Goal: Download file/media

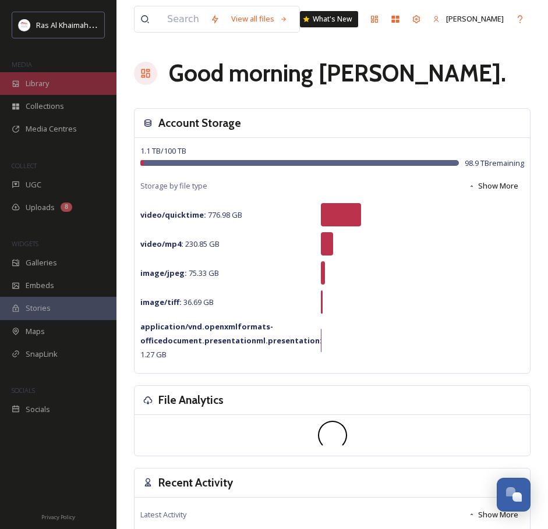
click at [57, 91] on div "Library" at bounding box center [58, 83] width 116 height 23
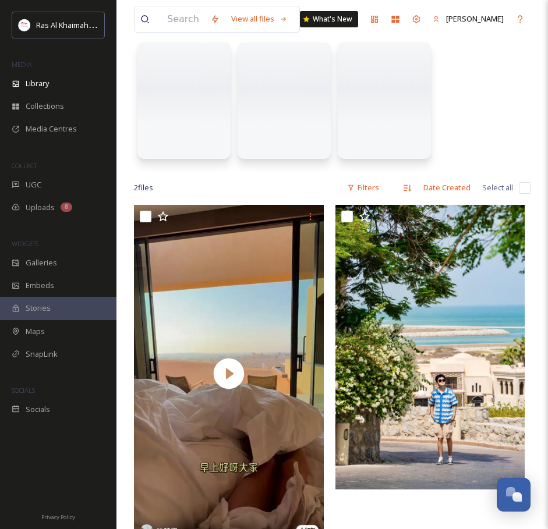
scroll to position [116, 0]
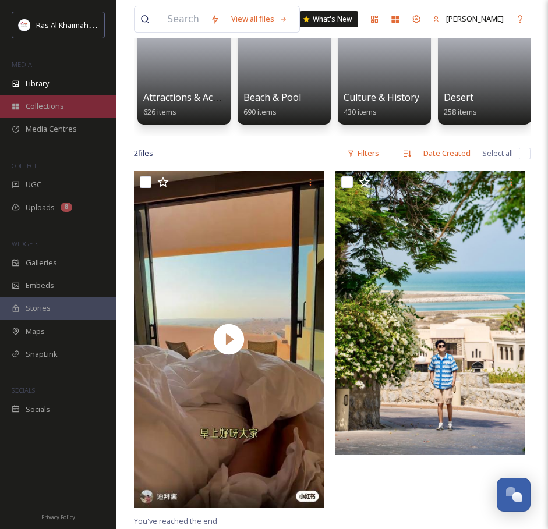
click at [69, 99] on div "Collections" at bounding box center [58, 106] width 116 height 23
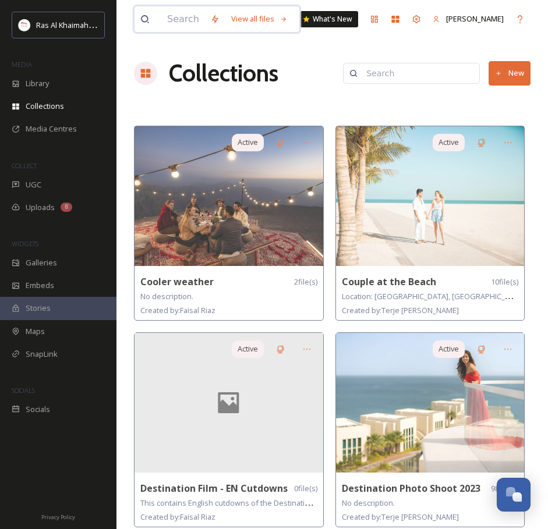
click at [175, 25] on input at bounding box center [182, 19] width 43 height 26
type input "suwaidi"
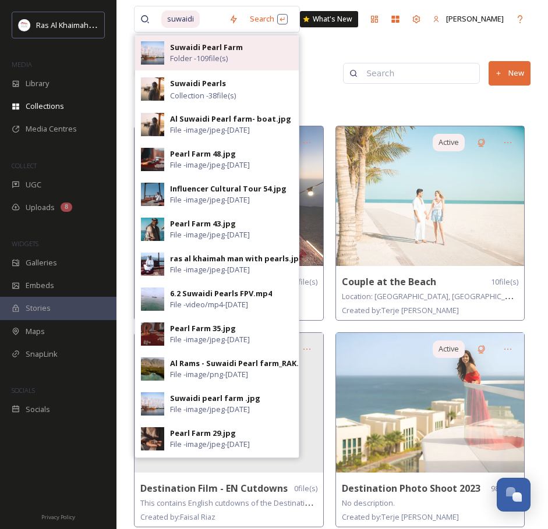
click at [233, 60] on div "Suwaidi Pearl Farm Folder - 109 file(s)" at bounding box center [231, 53] width 123 height 22
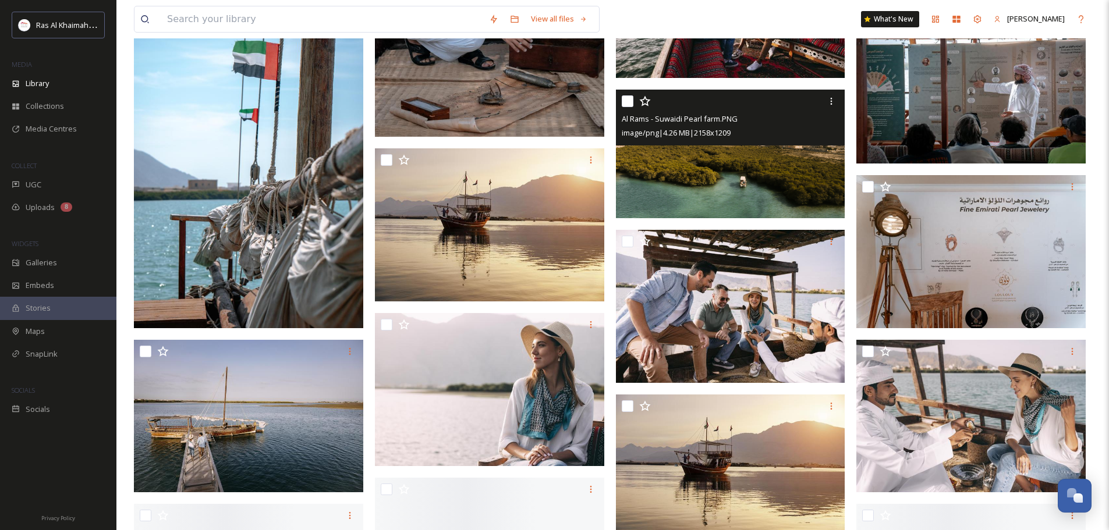
scroll to position [931, 0]
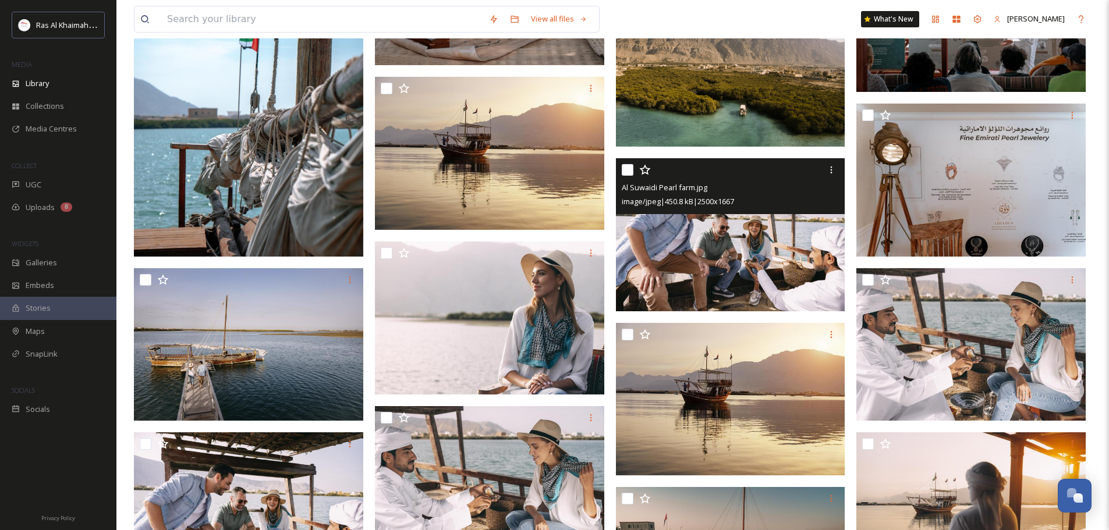
click at [556, 243] on img at bounding box center [730, 234] width 229 height 153
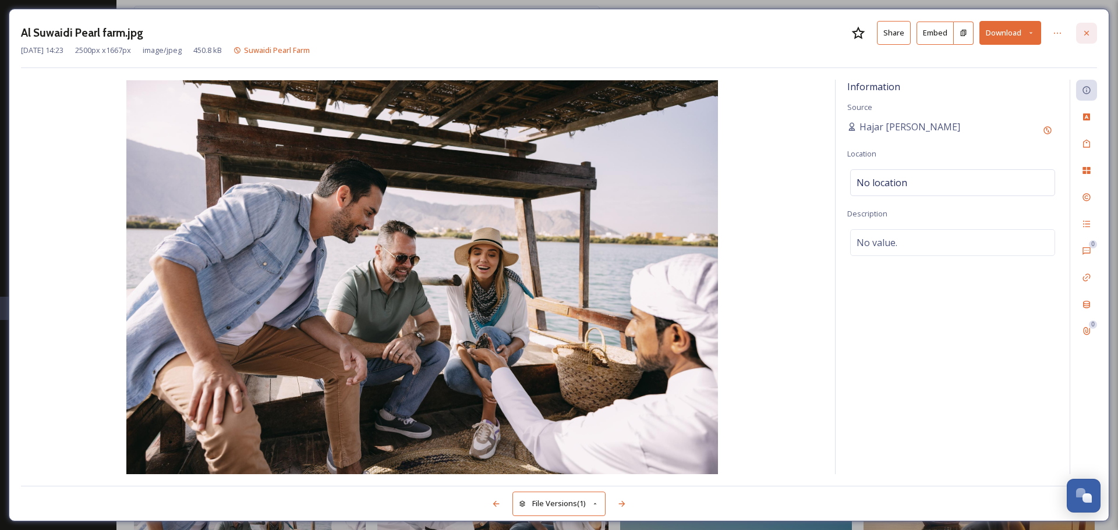
click at [556, 31] on icon at bounding box center [1086, 32] width 5 height 5
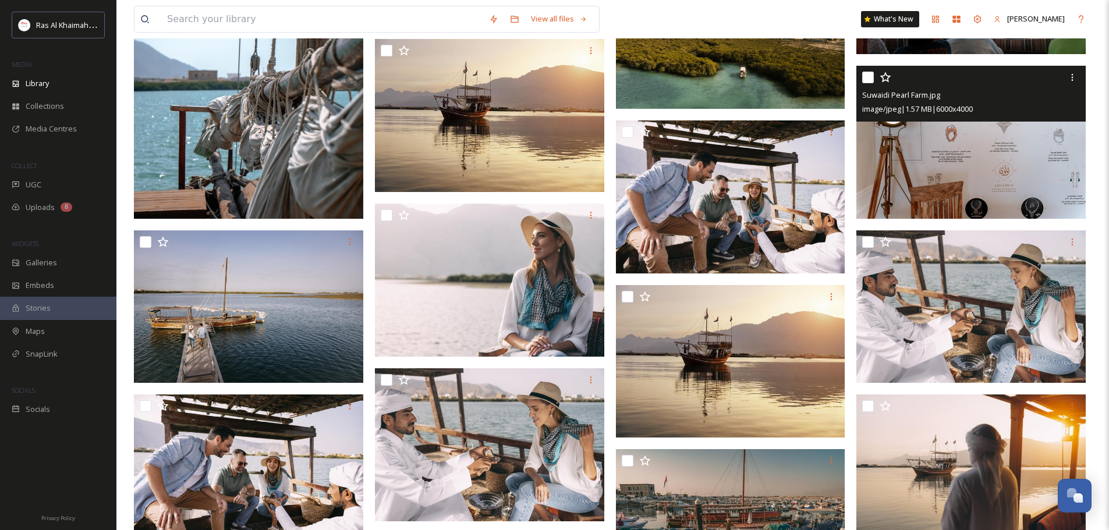
scroll to position [990, 0]
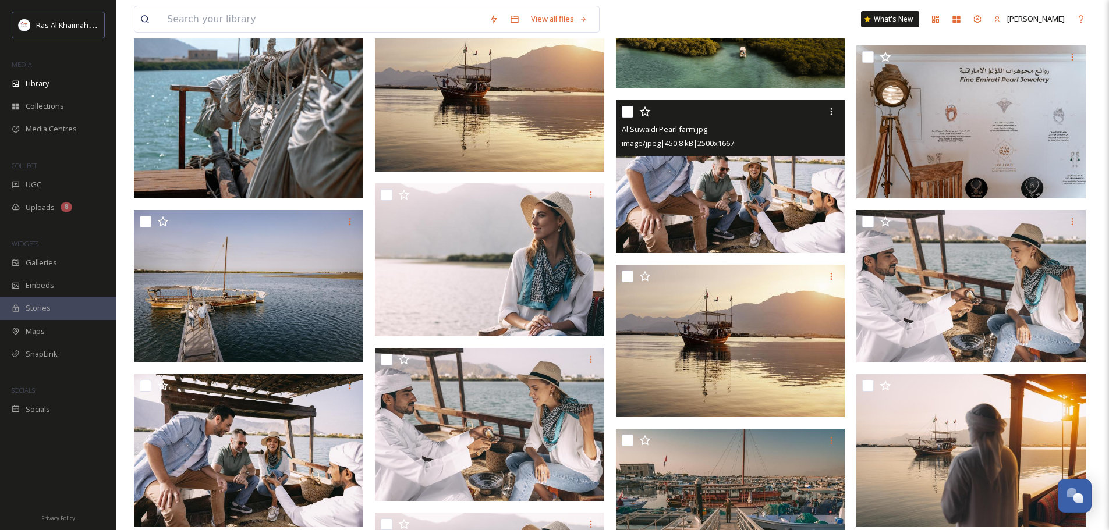
click at [556, 185] on img at bounding box center [730, 176] width 229 height 153
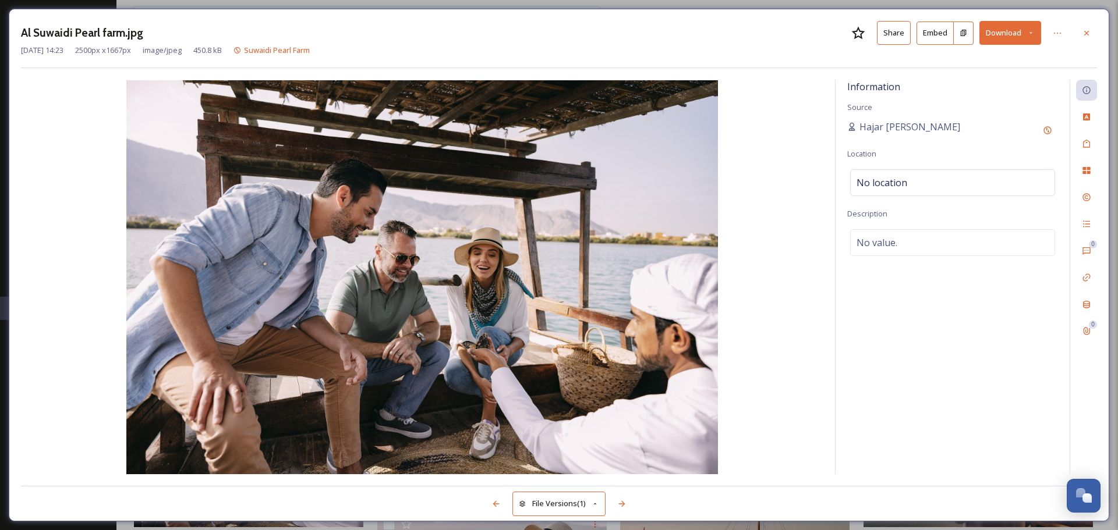
click at [556, 38] on button "Download" at bounding box center [1010, 33] width 62 height 24
click at [556, 59] on span "Download Original (2500 x 1667)" at bounding box center [979, 59] width 110 height 11
click at [556, 32] on icon at bounding box center [1086, 33] width 9 height 9
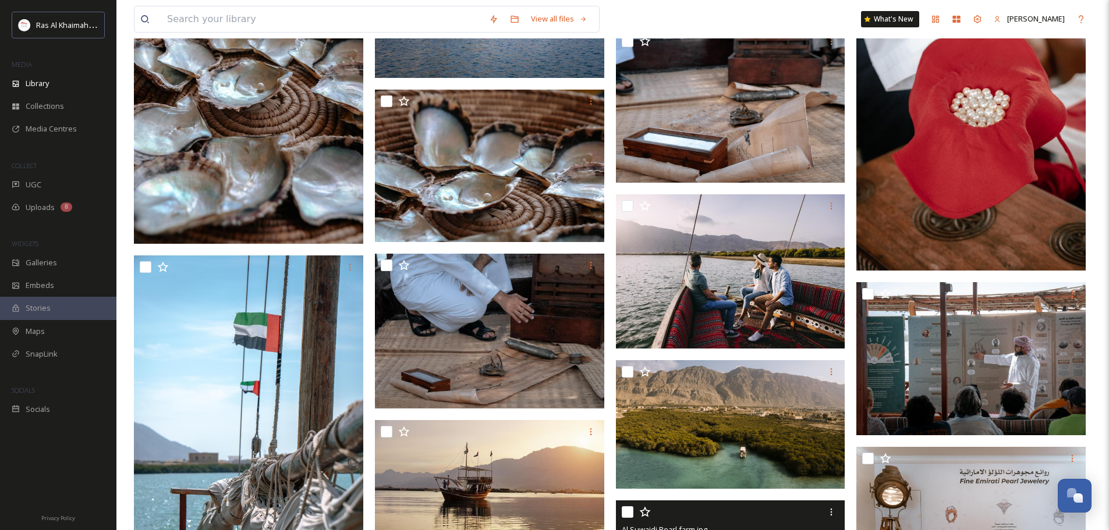
scroll to position [582, 0]
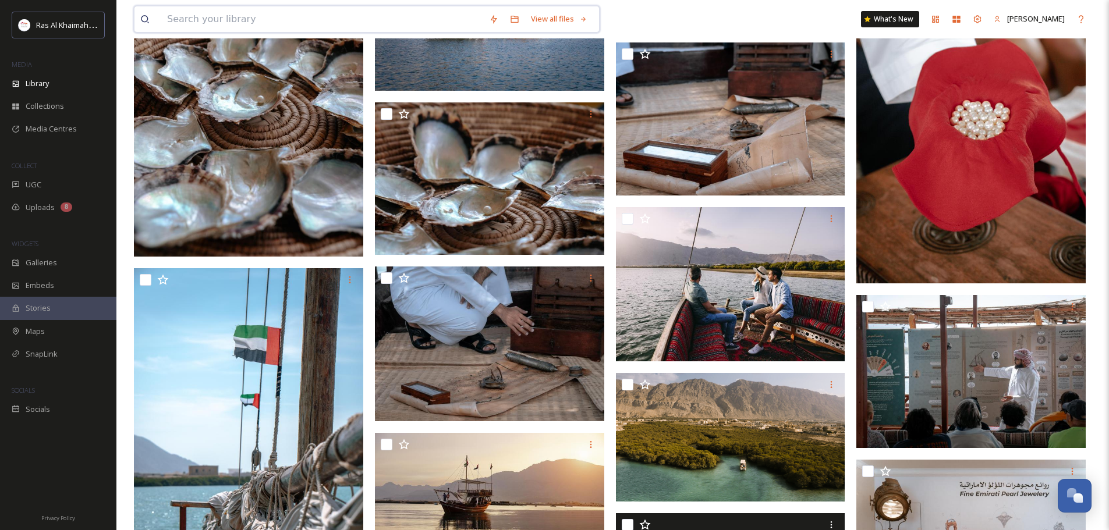
click at [320, 13] on input at bounding box center [322, 19] width 322 height 26
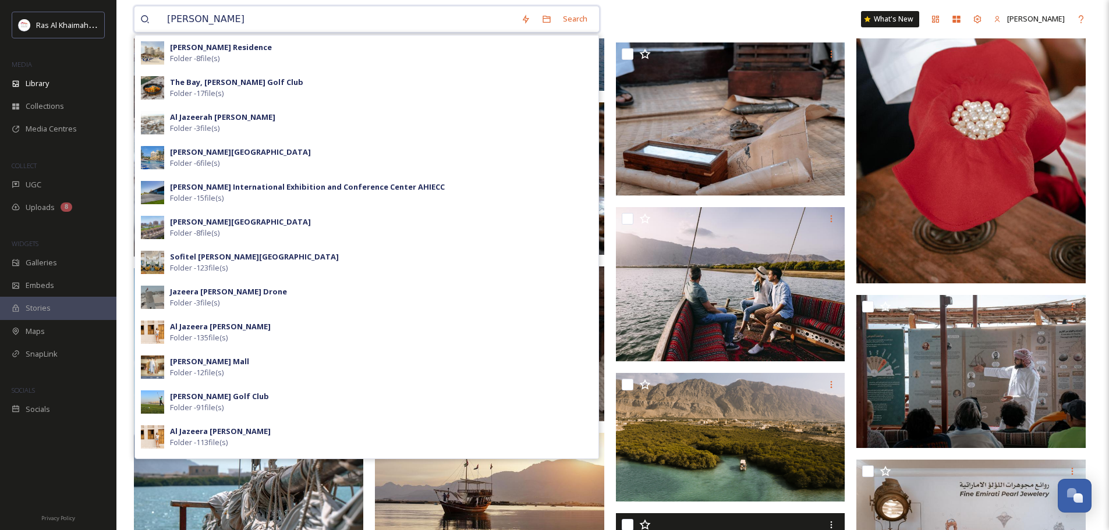
click at [296, 31] on input "[PERSON_NAME]" at bounding box center [338, 19] width 354 height 26
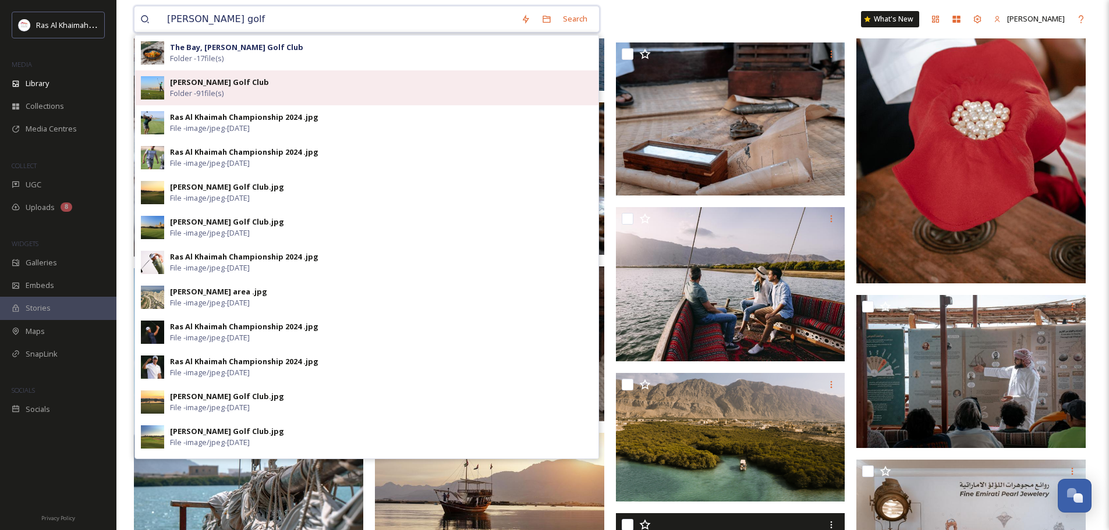
type input "[PERSON_NAME] golf"
click at [274, 78] on div "[PERSON_NAME] Golf Club Folder - 91 file(s)" at bounding box center [381, 88] width 423 height 22
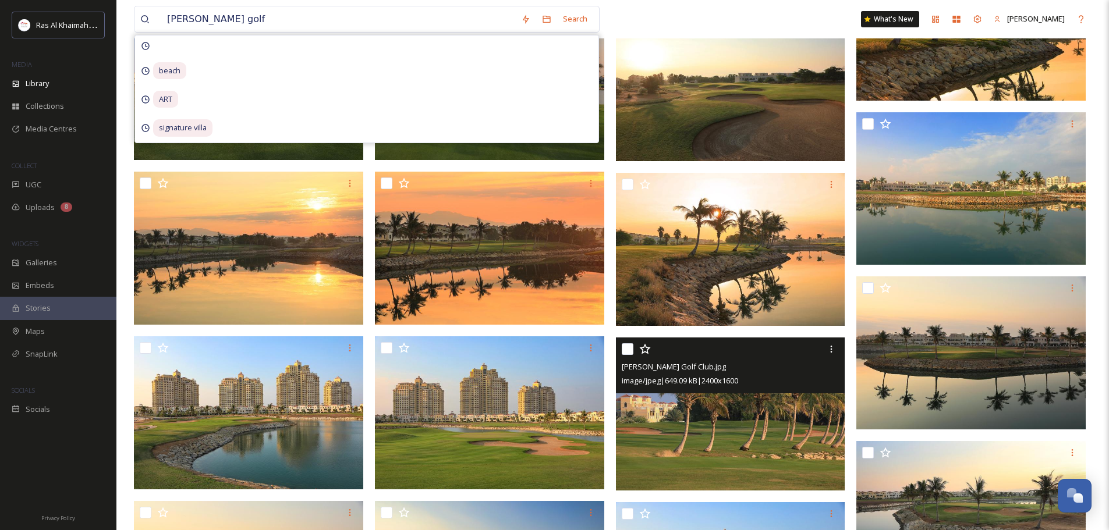
scroll to position [1747, 0]
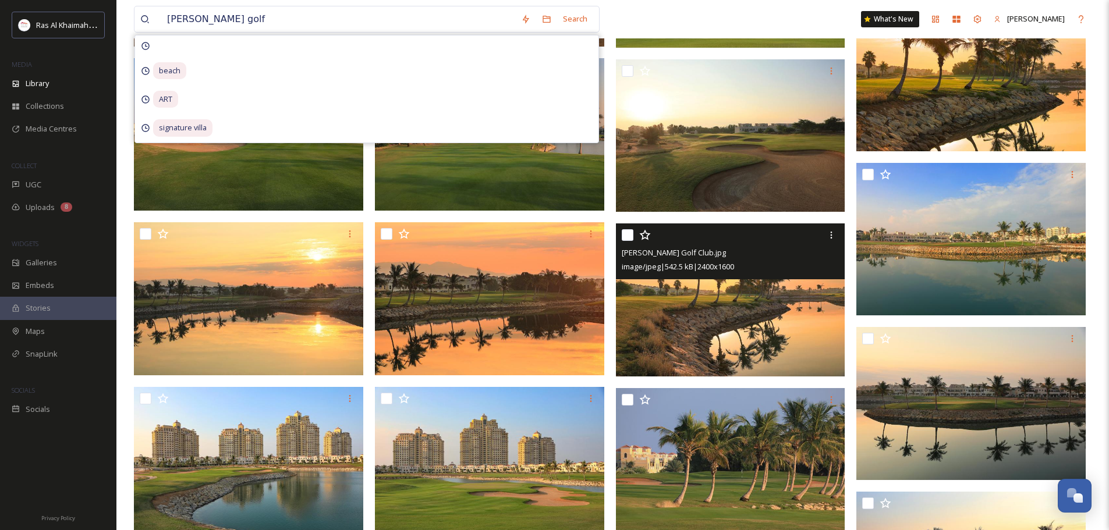
click at [556, 333] on img at bounding box center [730, 300] width 229 height 153
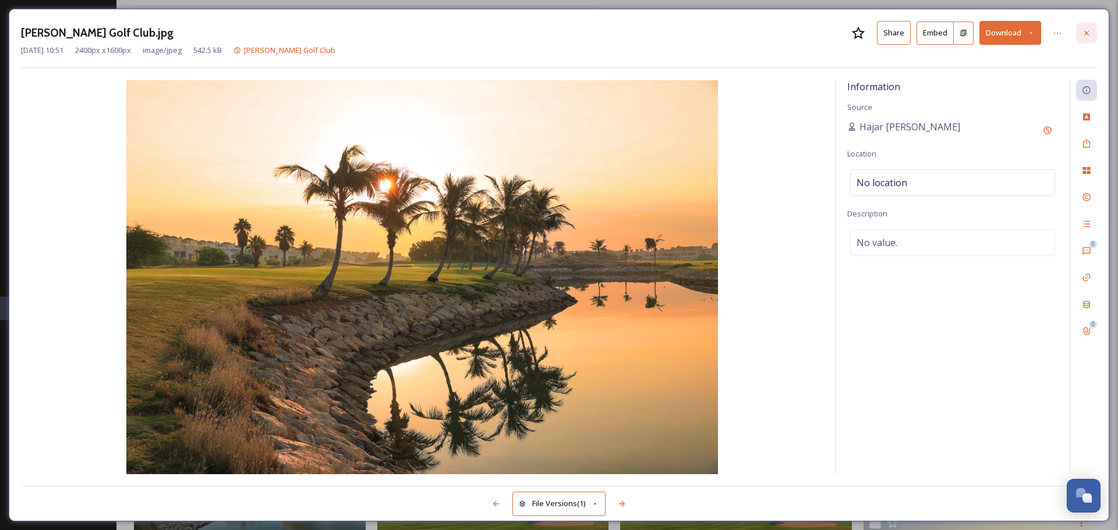
click at [556, 31] on icon at bounding box center [1086, 33] width 9 height 9
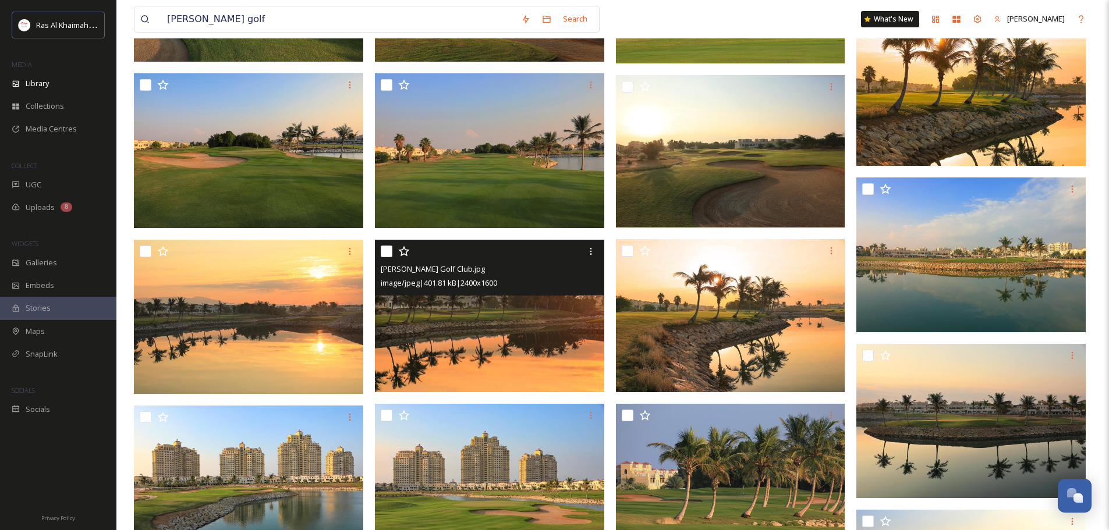
click at [548, 350] on img at bounding box center [489, 316] width 229 height 153
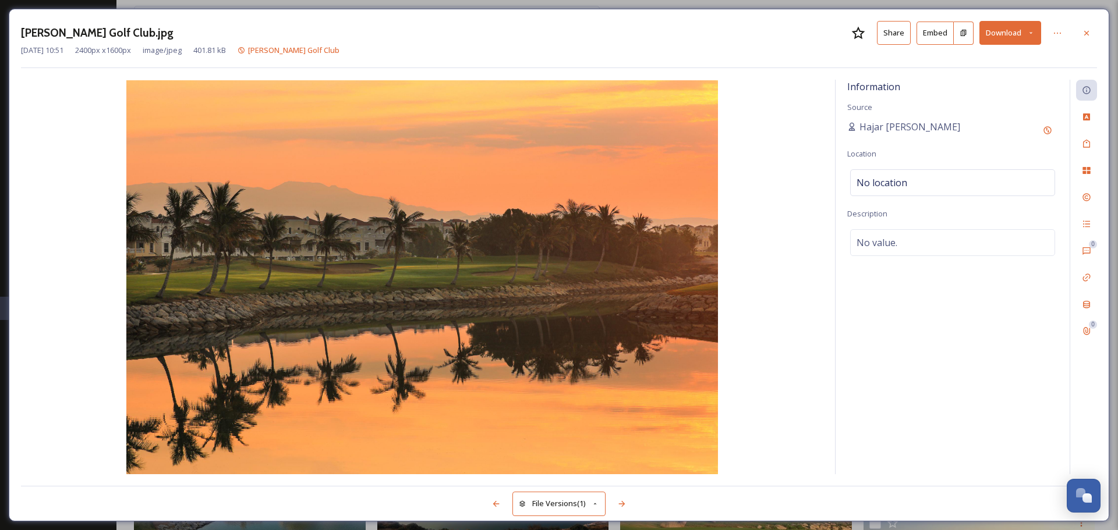
click at [556, 34] on icon at bounding box center [1031, 33] width 8 height 8
click at [556, 60] on span "Download Original (2400 x 1600)" at bounding box center [979, 59] width 110 height 11
click at [556, 39] on div at bounding box center [1086, 33] width 21 height 21
